Goal: Contribute content

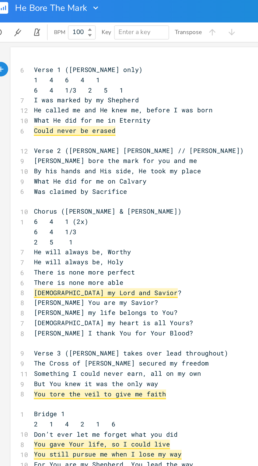
scroll to position [9, 0]
type textarea "​"
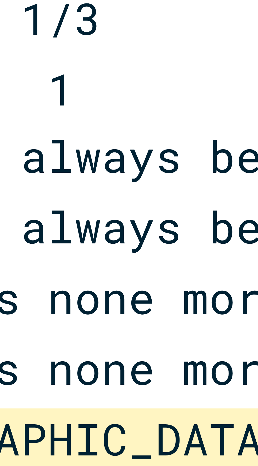
scroll to position [9, 0]
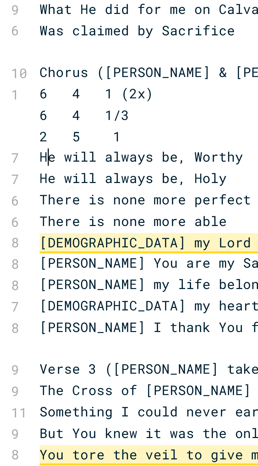
type textarea "​"
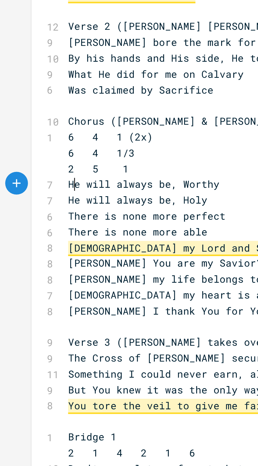
scroll to position [27, 0]
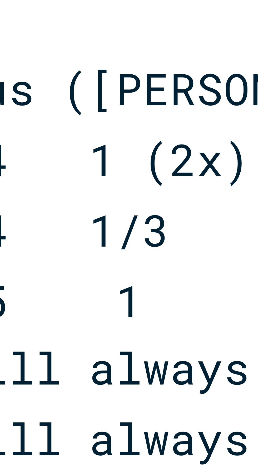
type textarea "Lorem 5 (Ipsumdol sita) 0 9 5 0 9 7 0 5/7 0 8 9 C adi elitse do ei Temporin Ut …"
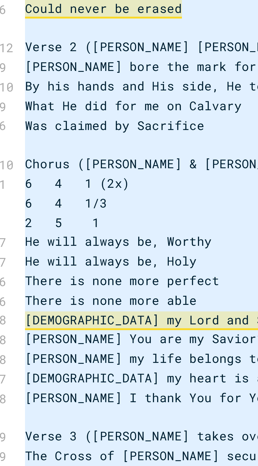
scroll to position [0, 18]
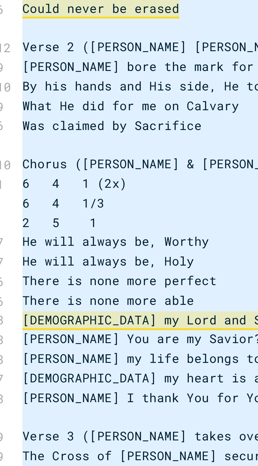
click at [23, 171] on span "[PERSON_NAME] my life belongs to You?" at bounding box center [46, 173] width 78 height 5
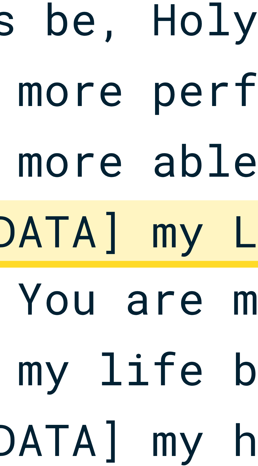
type textarea "83"
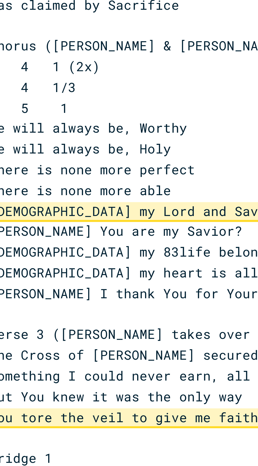
scroll to position [0, 18]
